Goal: Task Accomplishment & Management: Complete application form

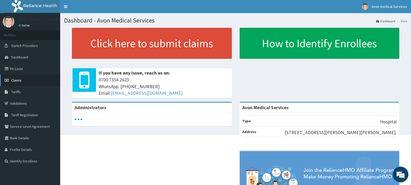
click at [14, 80] on span "Claims" at bounding box center [16, 80] width 10 height 5
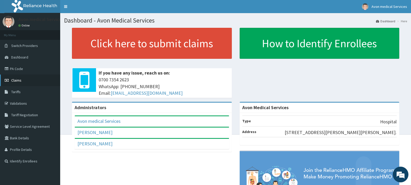
click at [14, 80] on span "Claims" at bounding box center [16, 80] width 10 height 5
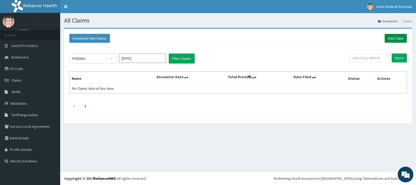
click at [396, 38] on link "Add Claim" at bounding box center [396, 38] width 22 height 9
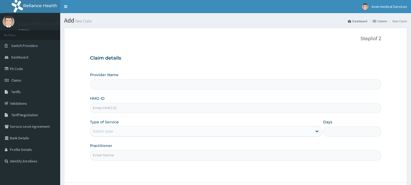
click at [105, 110] on input "HMO ID" at bounding box center [235, 108] width 291 height 10
type input "PZC/10034/A"
type input "Avon Medical Services"
click at [102, 130] on div "Select type" at bounding box center [103, 130] width 20 height 5
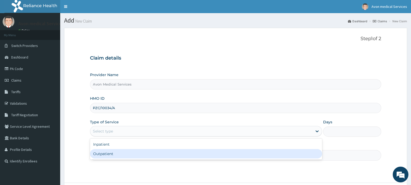
click at [102, 153] on div "Outpatient" at bounding box center [206, 153] width 232 height 9
type input "1"
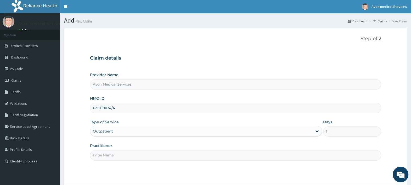
click at [102, 150] on input "Practitioner" at bounding box center [235, 155] width 291 height 10
type input "GP"
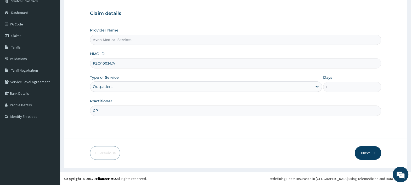
scroll to position [44, 0]
click at [362, 149] on button "Next" at bounding box center [368, 153] width 26 height 14
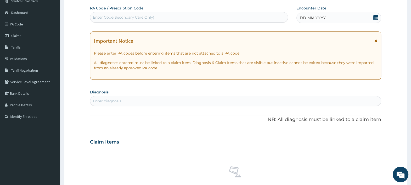
scroll to position [0, 0]
click at [355, 16] on div "DD-MM-YYYY" at bounding box center [339, 18] width 85 height 10
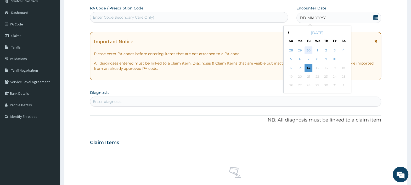
click at [309, 50] on div "30" at bounding box center [309, 50] width 8 height 8
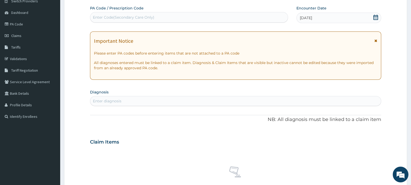
click at [127, 99] on div "Enter diagnosis" at bounding box center [235, 101] width 291 height 8
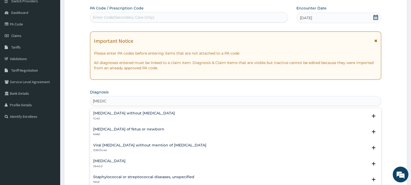
type input "SEPSIS"
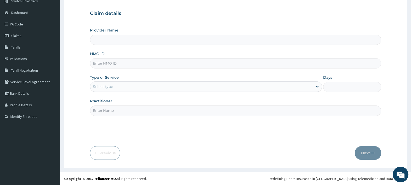
type input "Avon Medical Services"
click at [114, 63] on input "HMO ID" at bounding box center [235, 63] width 291 height 10
type input "PZC/10034/A"
click at [118, 82] on div "Select type" at bounding box center [201, 86] width 222 height 8
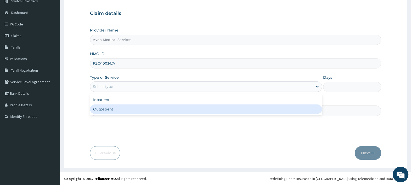
click at [113, 108] on div "Outpatient" at bounding box center [206, 108] width 232 height 9
type input "1"
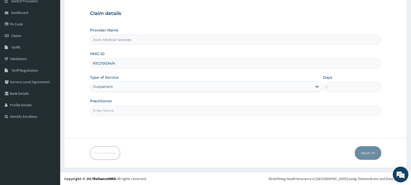
click at [113, 108] on input "Practitioner" at bounding box center [235, 110] width 291 height 10
type input "GP"
click at [362, 148] on button "Next" at bounding box center [368, 153] width 26 height 14
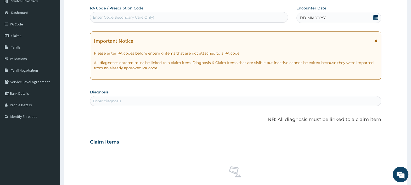
click at [306, 13] on div "DD-MM-YYYY" at bounding box center [339, 18] width 85 height 10
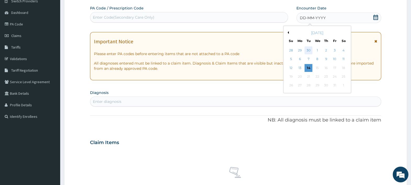
click at [310, 49] on div "30" at bounding box center [309, 50] width 8 height 8
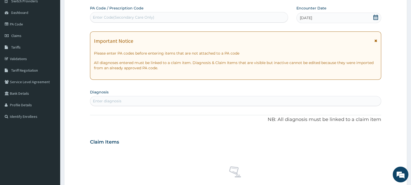
click at [149, 103] on div "Enter diagnosis" at bounding box center [235, 101] width 291 height 8
type input "SEPSIS"
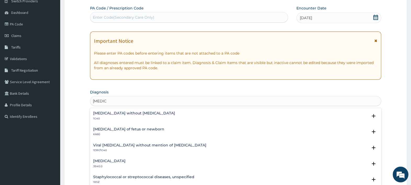
click at [115, 116] on p "1G40" at bounding box center [134, 118] width 82 height 4
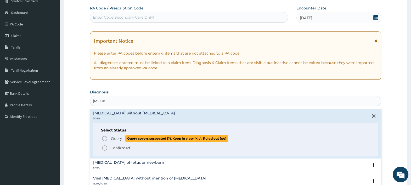
click at [119, 138] on span "Query" at bounding box center [116, 138] width 11 height 5
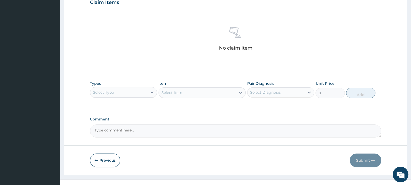
scroll to position [192, 0]
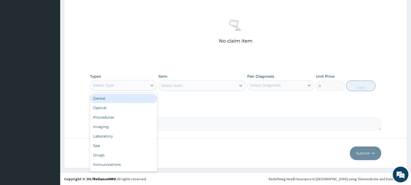
click at [120, 86] on div "Select Type" at bounding box center [118, 85] width 57 height 8
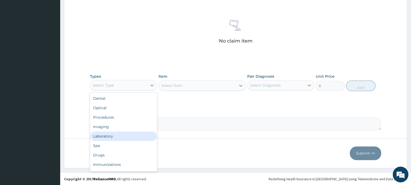
click at [121, 134] on div "Laboratory" at bounding box center [123, 135] width 67 height 9
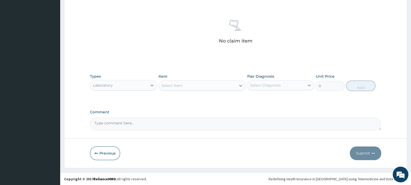
click at [185, 86] on div "Select Item" at bounding box center [197, 85] width 77 height 8
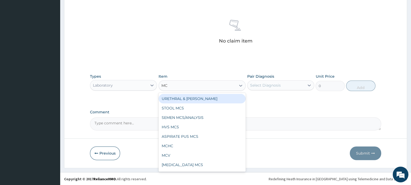
type input "MCS"
click at [191, 99] on div "URETHRAL & WOUND MCS" at bounding box center [202, 98] width 87 height 9
type input "6304.3477"
click at [191, 99] on div "Types Laboratory Item option URETHRAL & WOUND MCS focused, 3 of 123. 9 results …" at bounding box center [235, 86] width 291 height 30
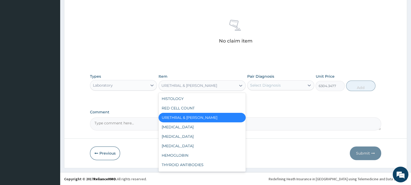
drag, startPoint x: 191, startPoint y: 99, endPoint x: 188, endPoint y: 86, distance: 13.5
click at [188, 86] on div "URETHRAL & WOUND MCS" at bounding box center [189, 85] width 56 height 5
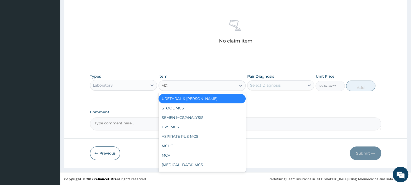
type input "MCS"
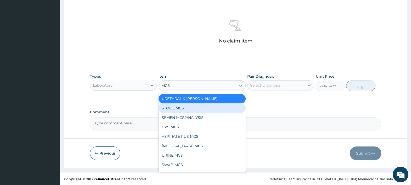
click at [175, 108] on div "STOOL MCS" at bounding box center [202, 107] width 87 height 9
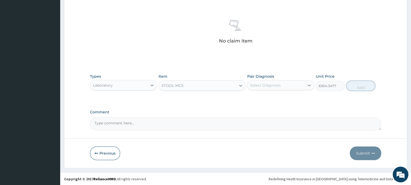
click at [171, 85] on div "STOOL MCS" at bounding box center [172, 85] width 22 height 5
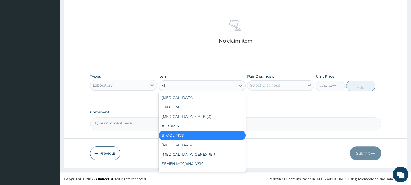
scroll to position [0, 0]
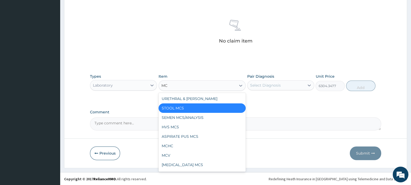
type input "MCS"
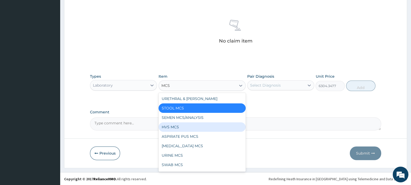
click at [171, 125] on div "HVS MCS" at bounding box center [202, 126] width 87 height 9
type input "10700"
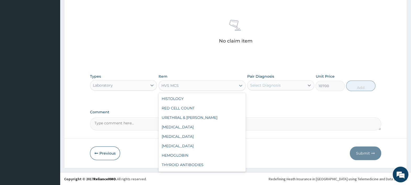
click at [175, 88] on div "HVS MCS" at bounding box center [197, 85] width 77 height 8
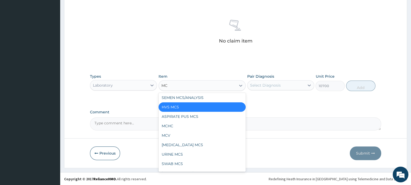
type input "MCS"
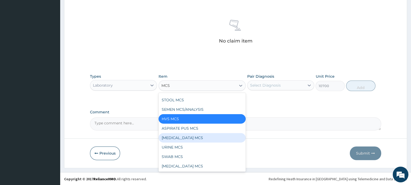
click at [169, 137] on div "SPUTUM MCS" at bounding box center [202, 137] width 87 height 9
type input "6304.3477"
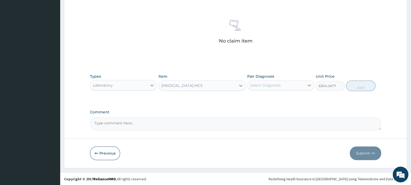
click at [142, 87] on div "Laboratory" at bounding box center [118, 85] width 57 height 8
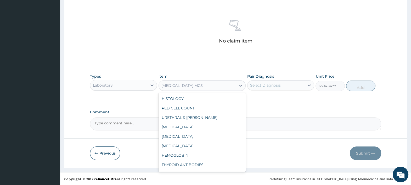
click at [182, 83] on div "SPUTUM MCS" at bounding box center [181, 85] width 41 height 5
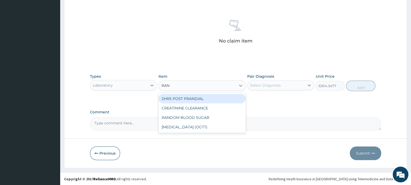
scroll to position [0, 0]
type input "RAND"
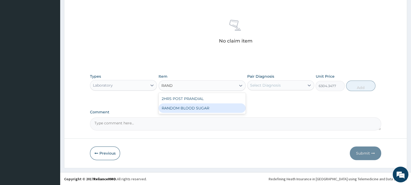
click at [178, 107] on div "RANDOM BLOOD SUGAR" at bounding box center [202, 107] width 87 height 9
type input "1738.8348"
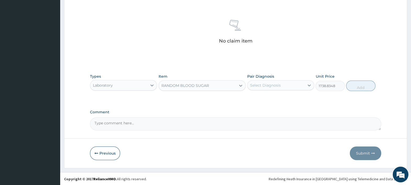
click at [177, 86] on div "RANDOM BLOOD SUGAR" at bounding box center [185, 85] width 48 height 5
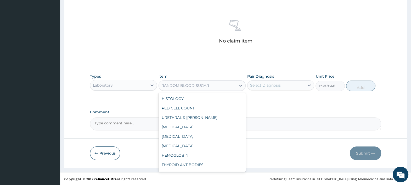
scroll to position [858, 0]
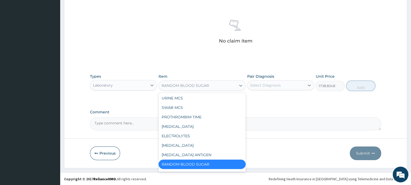
type input "D"
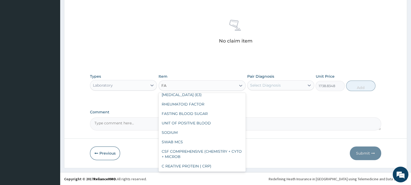
scroll to position [0, 0]
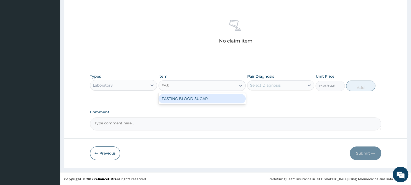
type input "FAST"
click at [177, 98] on div "FASTING BLOOD SUGAR" at bounding box center [202, 98] width 87 height 9
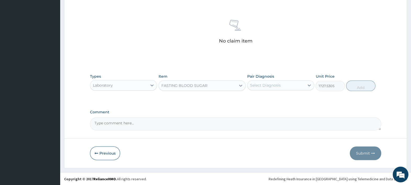
click at [130, 82] on div "Laboratory" at bounding box center [118, 85] width 57 height 8
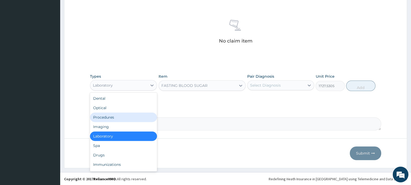
click at [122, 114] on div "Procedures" at bounding box center [123, 116] width 67 height 9
type input "0"
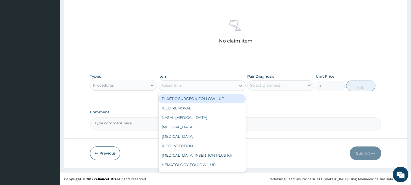
click at [192, 84] on div "Select Item" at bounding box center [197, 85] width 77 height 8
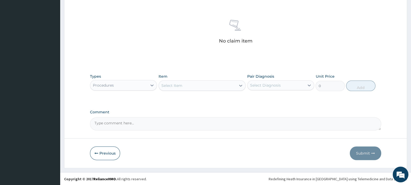
click at [192, 84] on div "Select Item" at bounding box center [197, 85] width 77 height 8
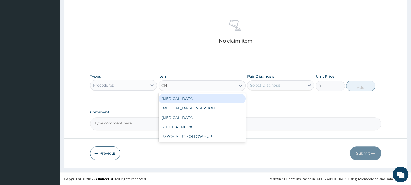
type input "CHE"
click at [185, 97] on div "CHEST TUBE INSERTION" at bounding box center [202, 98] width 87 height 9
type input "130434.78"
